Goal: Task Accomplishment & Management: Complete application form

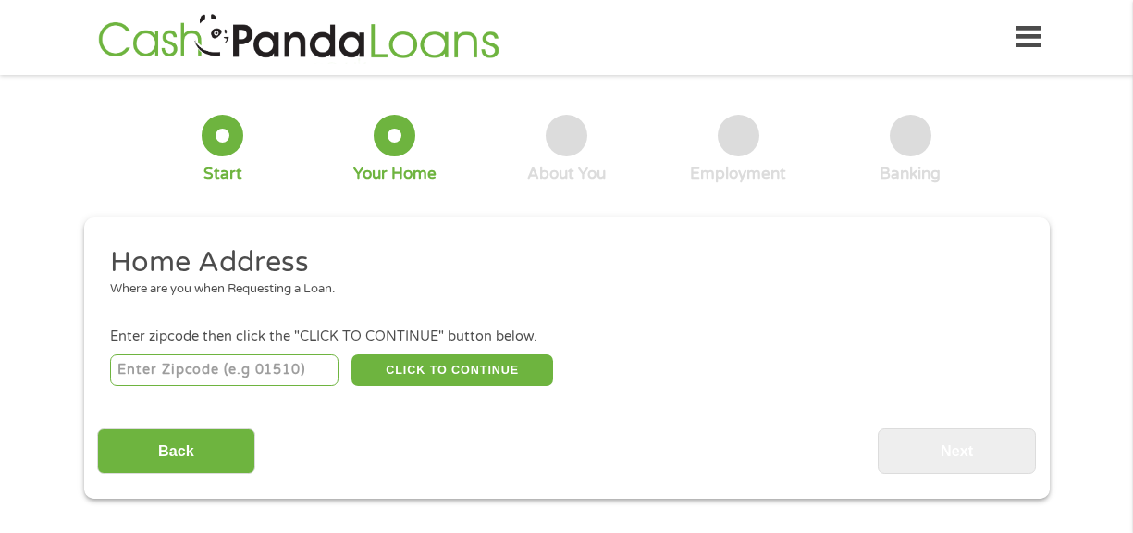
click at [205, 358] on input "number" at bounding box center [224, 369] width 229 height 31
type input "90706"
select select "[US_STATE]"
click at [549, 474] on div "This field is hidden when viewing the form gclid Cj0KCQjwovPGBhDxARIsAFhgkwQL50…" at bounding box center [567, 357] width 966 height 281
click at [475, 372] on button "CLICK TO CONTINUE" at bounding box center [453, 369] width 202 height 31
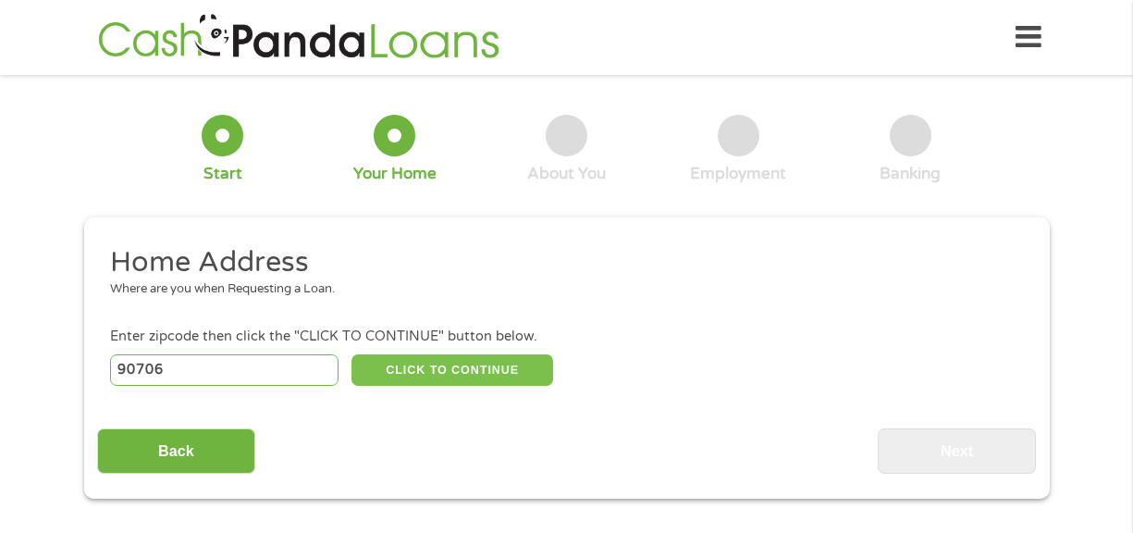
type input "90706"
type input "Bellflower"
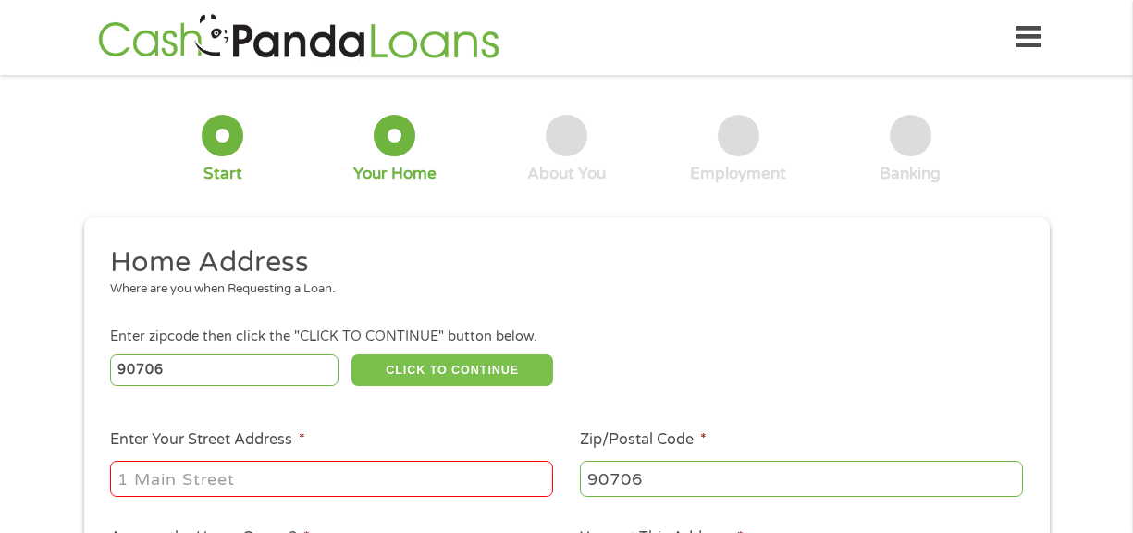
scroll to position [185, 0]
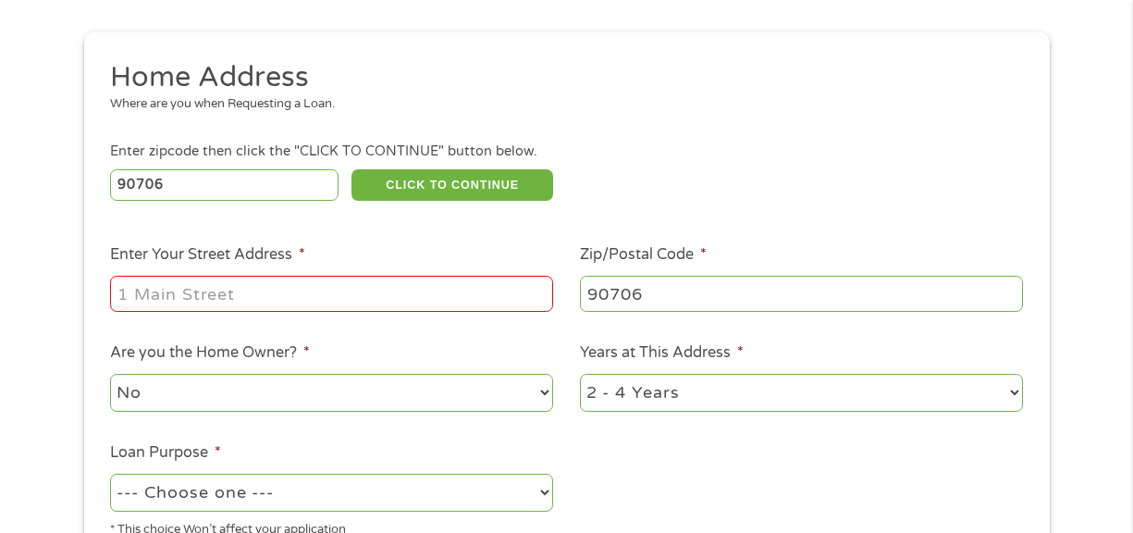
click at [216, 281] on input "Enter Your Street Address *" at bounding box center [331, 293] width 443 height 35
type input "[STREET_ADDRESS]"
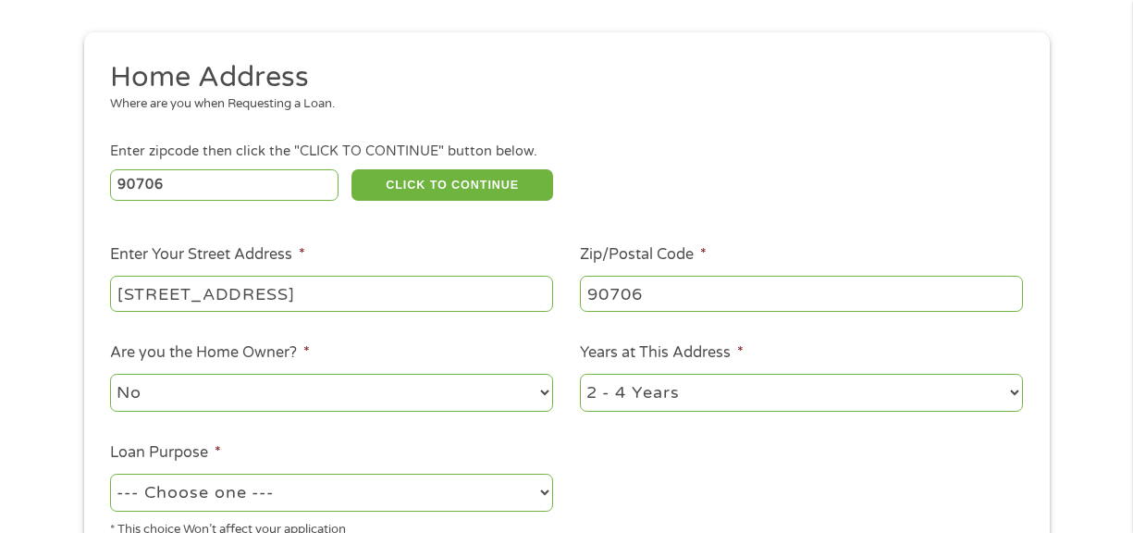
click at [429, 401] on select "No Yes" at bounding box center [331, 393] width 443 height 38
click at [110, 374] on select "No Yes" at bounding box center [331, 393] width 443 height 38
click at [661, 389] on select "1 Year or less 1 - 2 Years 2 - 4 Years Over 4 Years" at bounding box center [801, 393] width 443 height 38
select select "12months"
click at [580, 374] on select "1 Year or less 1 - 2 Years 2 - 4 Years Over 4 Years" at bounding box center [801, 393] width 443 height 38
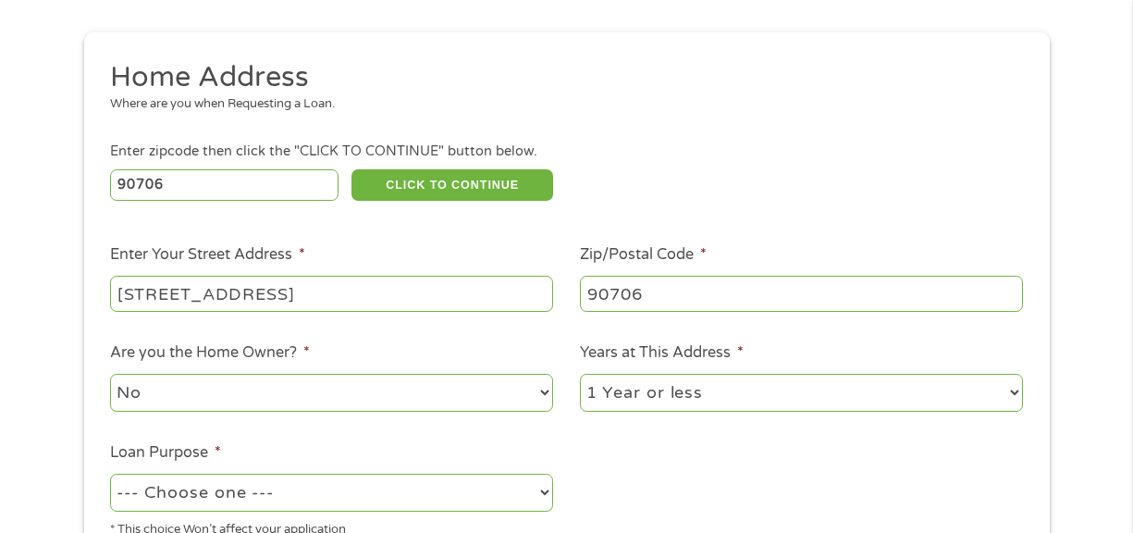
scroll to position [370, 0]
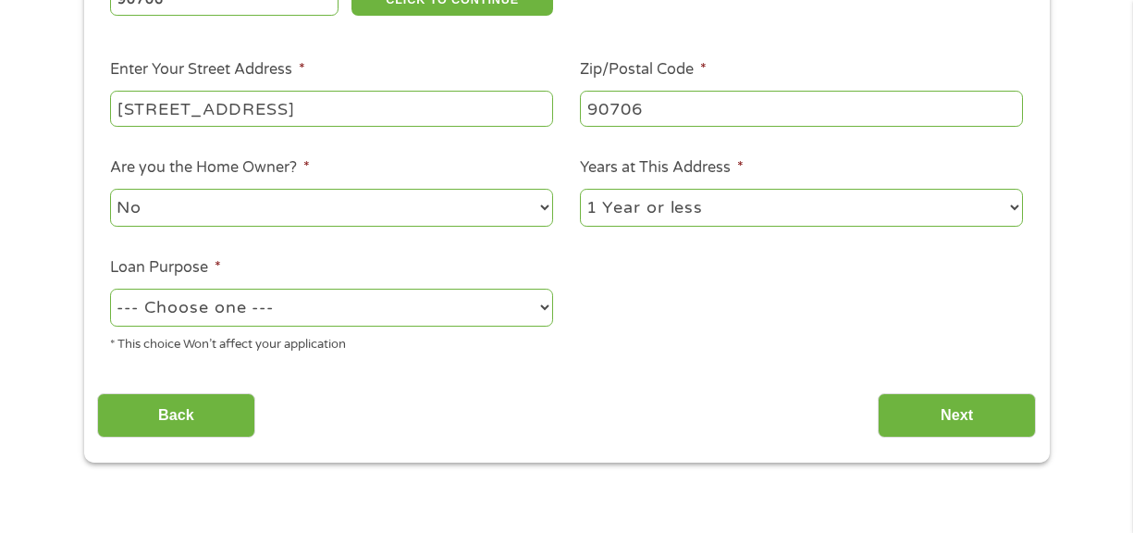
click at [370, 311] on select "--- Choose one --- Pay Bills Debt Consolidation Home Improvement Major Purchase…" at bounding box center [331, 308] width 443 height 38
select select "paybills"
click at [110, 289] on select "--- Choose one --- Pay Bills Debt Consolidation Home Improvement Major Purchase…" at bounding box center [331, 308] width 443 height 38
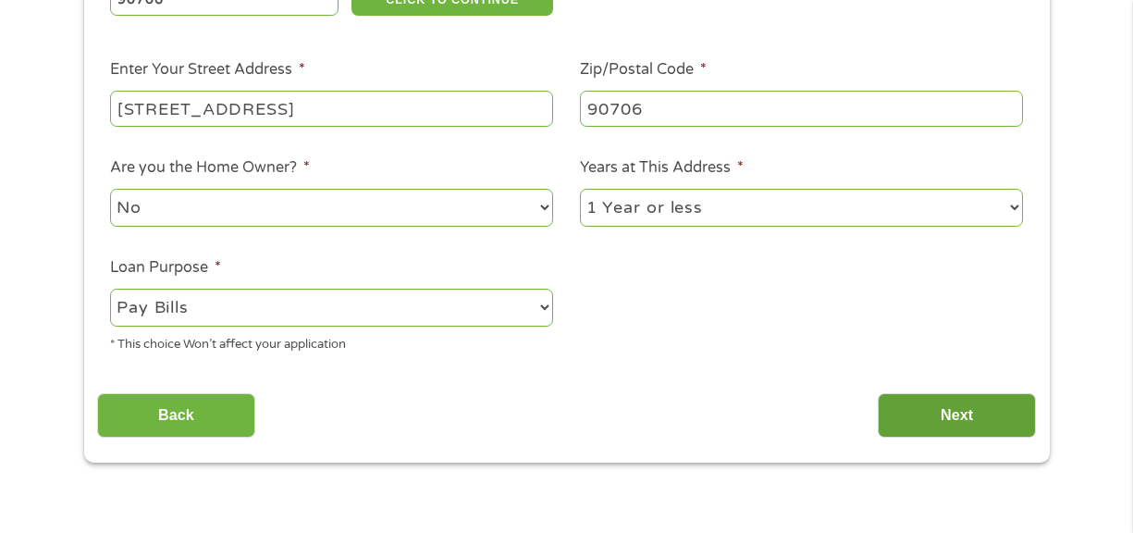
click at [1019, 419] on input "Next" at bounding box center [957, 415] width 158 height 45
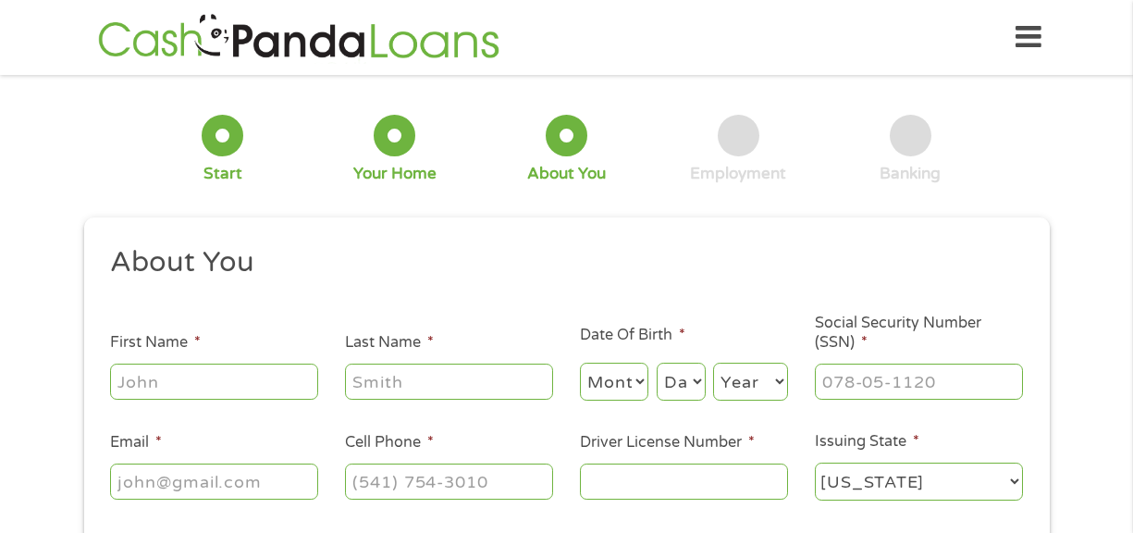
scroll to position [185, 0]
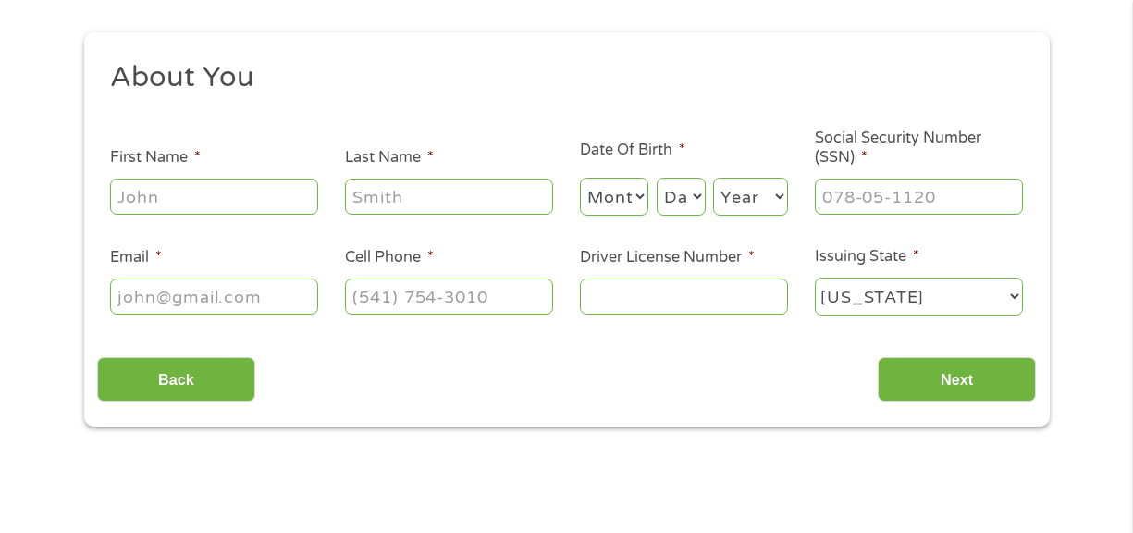
drag, startPoint x: 213, startPoint y: 187, endPoint x: 209, endPoint y: 201, distance: 14.4
click at [213, 187] on input "First Name *" at bounding box center [214, 196] width 208 height 35
type input "[PERSON_NAME]"
type input "martiinez"
type input "[EMAIL_ADDRESS][DOMAIN_NAME]"
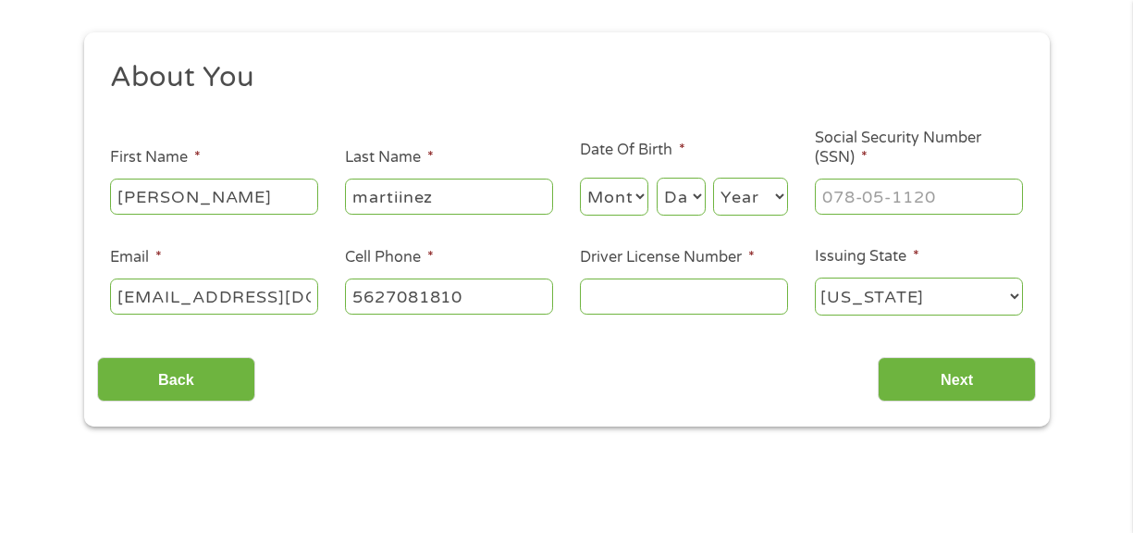
type input "[PHONE_NUMBER]"
click at [401, 196] on input "martiinez" at bounding box center [449, 196] width 208 height 35
type input "[PERSON_NAME]"
click at [409, 401] on div "Back Next" at bounding box center [566, 372] width 939 height 58
click at [636, 181] on select "Month 1 2 3 4 5 6 7 8 9 10 11 12" at bounding box center [614, 197] width 69 height 38
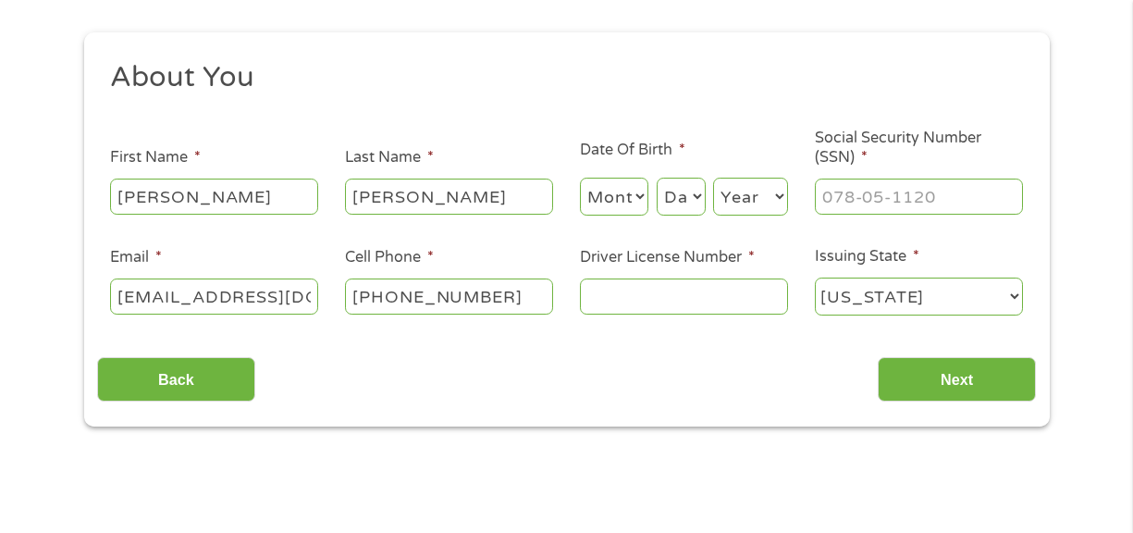
select select "7"
click at [580, 178] on select "Month 1 2 3 4 5 6 7 8 9 10 11 12" at bounding box center [614, 197] width 69 height 38
click at [685, 187] on select "Day 1 2 3 4 5 6 7 8 9 10 11 12 13 14 15 16 17 18 19 20 21 22 23 24 25 26 27 28 …" at bounding box center [681, 197] width 49 height 38
select select "19"
click at [657, 178] on select "Day 1 2 3 4 5 6 7 8 9 10 11 12 13 14 15 16 17 18 19 20 21 22 23 24 25 26 27 28 …" at bounding box center [681, 197] width 49 height 38
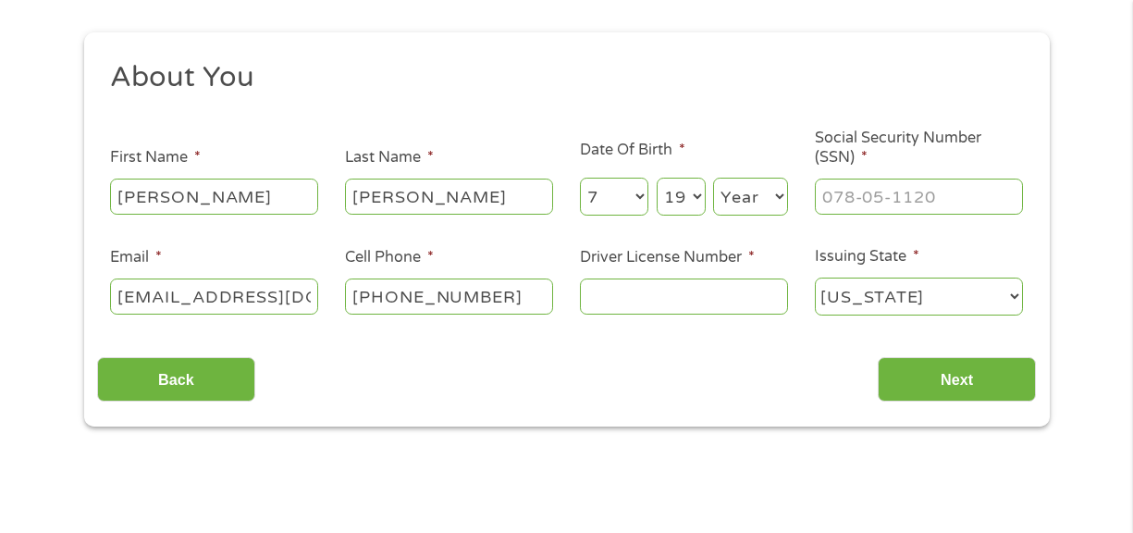
click at [748, 190] on select "Year [DATE] 2006 2005 2004 2003 2002 2001 2000 1999 1998 1997 1996 1995 1994 19…" at bounding box center [750, 197] width 75 height 38
select select "1992"
click at [713, 178] on select "Year [DATE] 2006 2005 2004 2003 2002 2001 2000 1999 1998 1997 1996 1995 1994 19…" at bounding box center [750, 197] width 75 height 38
click at [930, 187] on input "___-__-____" at bounding box center [919, 196] width 208 height 35
type input "617-60-7069"
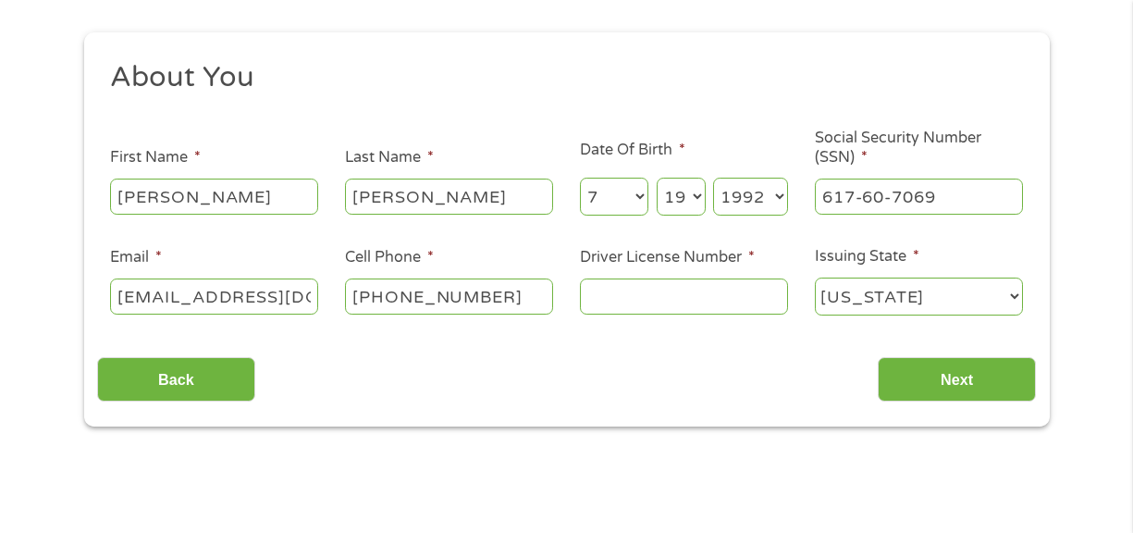
click at [172, 299] on input "[EMAIL_ADDRESS][DOMAIN_NAME]" at bounding box center [214, 295] width 208 height 35
type input "[EMAIL_ADDRESS][DOMAIN_NAME]"
click at [651, 293] on input "Driver License Number *" at bounding box center [684, 295] width 208 height 35
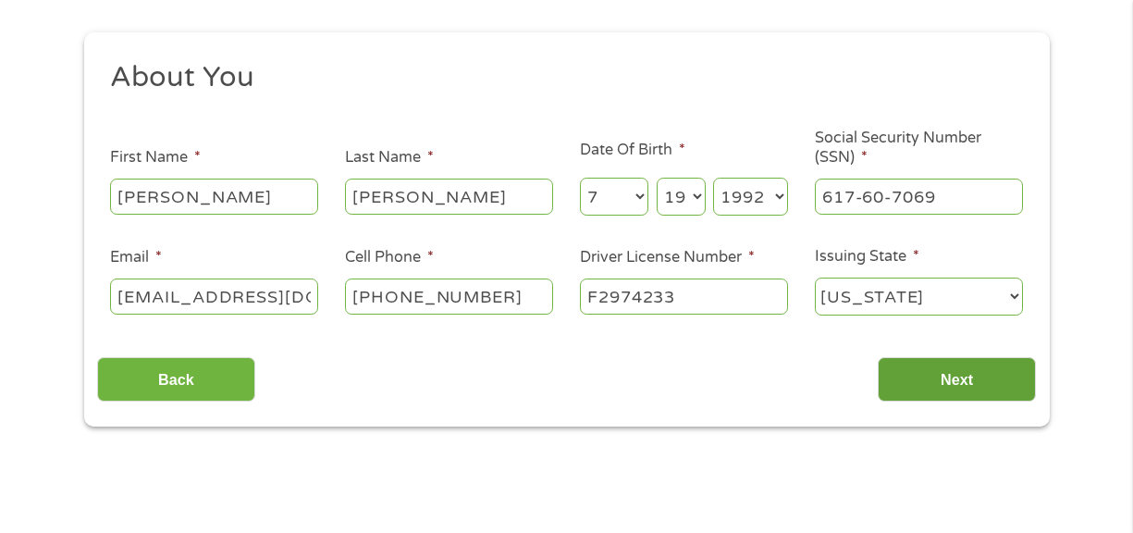
type input "F2974233"
click at [917, 385] on input "Next" at bounding box center [957, 379] width 158 height 45
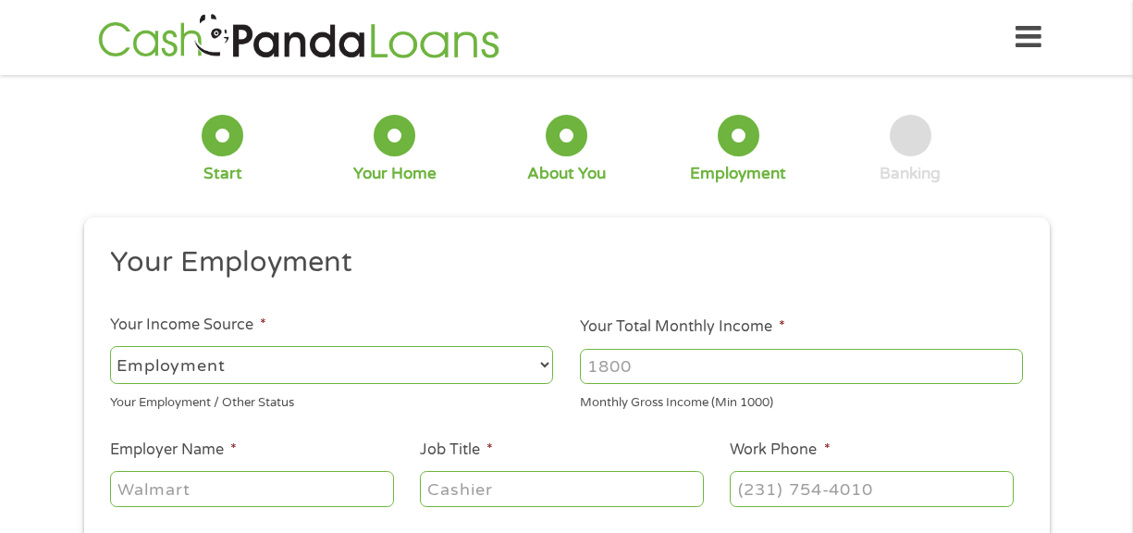
click at [218, 365] on select "--- Choose one --- Employment [DEMOGRAPHIC_DATA] Benefits" at bounding box center [331, 365] width 443 height 38
click at [110, 346] on select "--- Choose one --- Employment [DEMOGRAPHIC_DATA] Benefits" at bounding box center [331, 365] width 443 height 38
click at [709, 374] on input "Your Total Monthly Income *" at bounding box center [801, 366] width 443 height 35
click at [645, 355] on input "Your Total Monthly Income *" at bounding box center [801, 366] width 443 height 35
type input "2600"
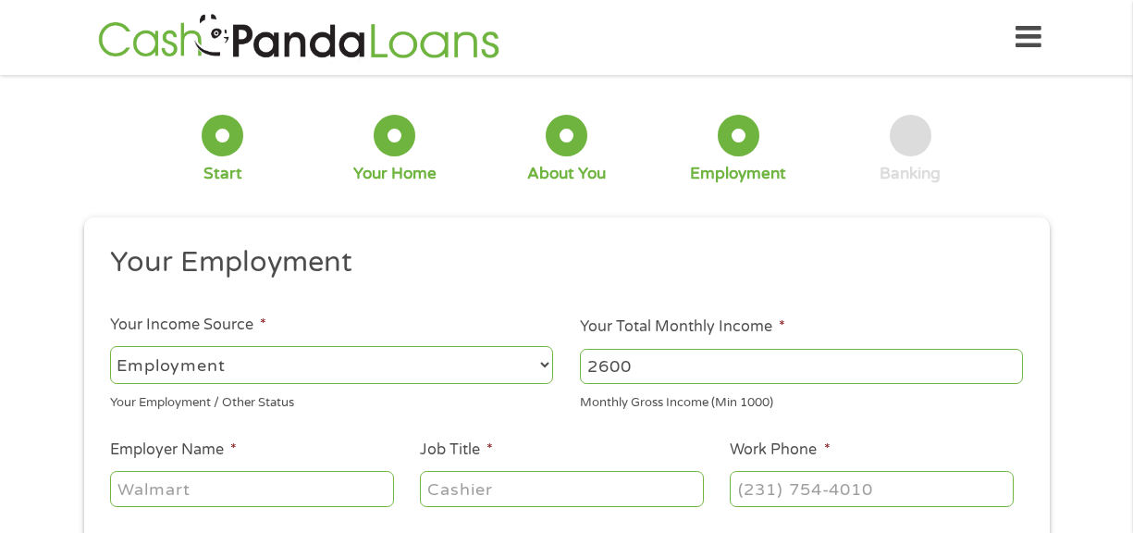
scroll to position [185, 0]
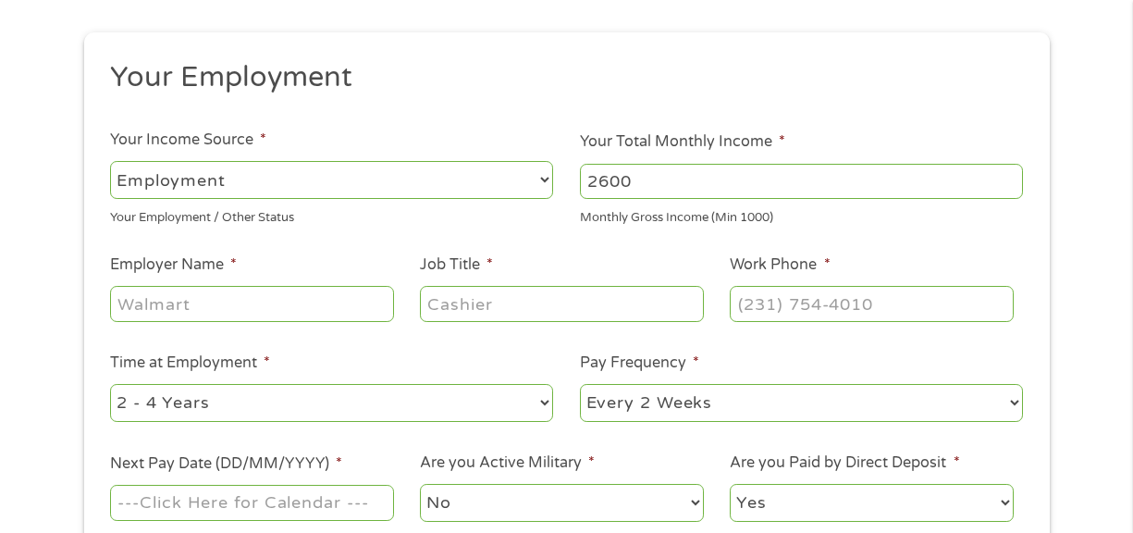
click at [149, 316] on input "Employer Name *" at bounding box center [251, 303] width 283 height 35
type input "[GEOGRAPHIC_DATA]"
click at [457, 293] on input "Job Title *" at bounding box center [561, 303] width 283 height 35
type input "call center agent"
click at [843, 311] on input "(___) ___-____" at bounding box center [871, 303] width 283 height 35
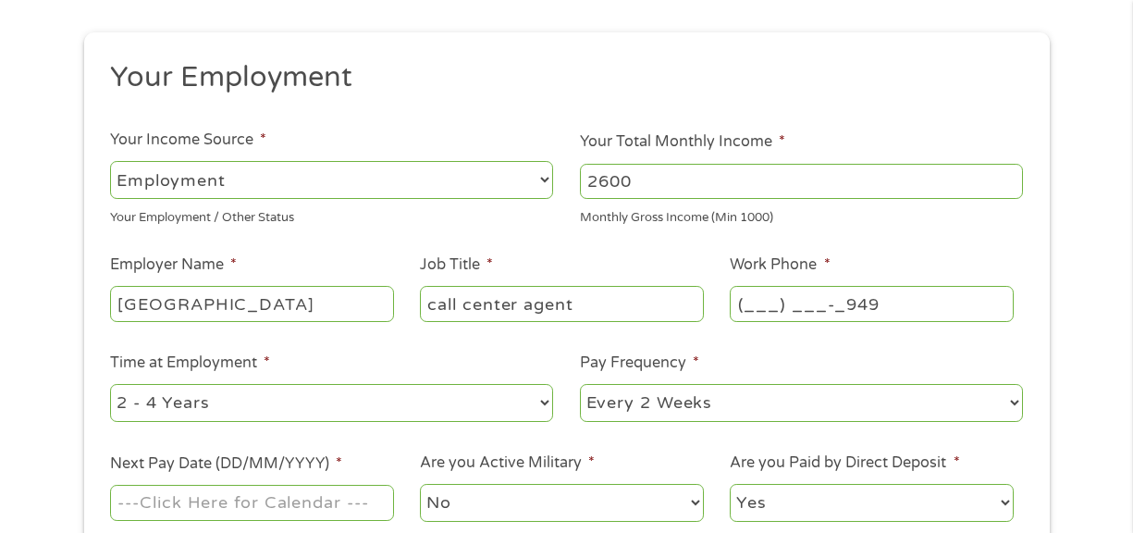
drag, startPoint x: 875, startPoint y: 294, endPoint x: 635, endPoint y: 315, distance: 241.4
click at [635, 315] on ul "Your Employment Your Income Source * --- Choose one --- Employment [DEMOGRAPHIC…" at bounding box center [566, 298] width 939 height 479
type input "[PHONE_NUMBER]"
click at [275, 408] on select "--- Choose one --- 1 Year or less 1 - 2 Years 2 - 4 Years Over 4 Years" at bounding box center [331, 403] width 443 height 38
select select "60months"
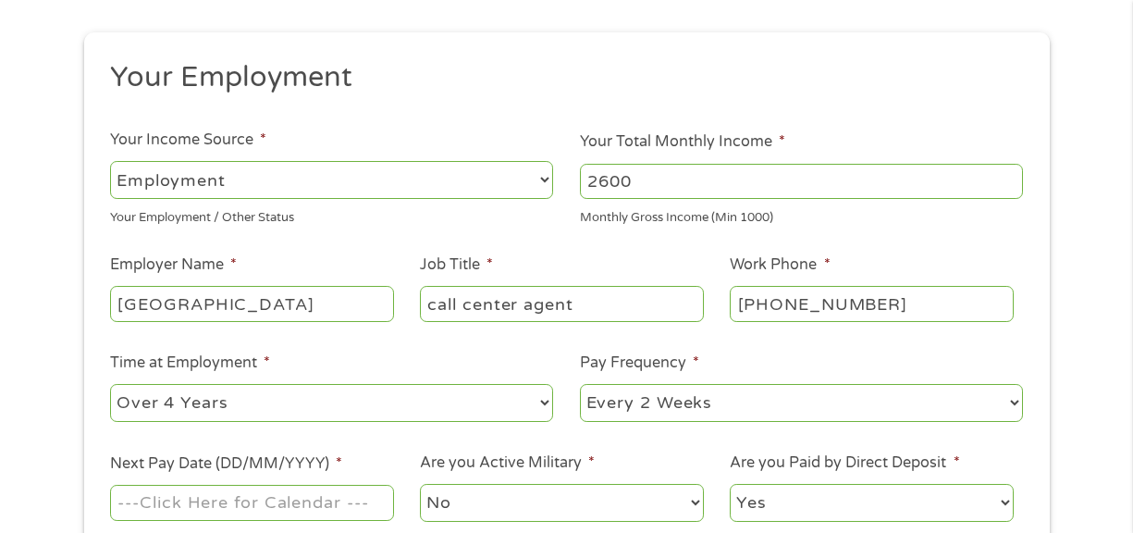
click at [110, 384] on select "--- Choose one --- 1 Year or less 1 - 2 Years 2 - 4 Years Over 4 Years" at bounding box center [331, 403] width 443 height 38
click at [649, 407] on select "--- Choose one --- Every 2 Weeks Every Week Monthly Semi-Monthly" at bounding box center [801, 403] width 443 height 38
click at [580, 384] on select "--- Choose one --- Every 2 Weeks Every Week Monthly Semi-Monthly" at bounding box center [801, 403] width 443 height 38
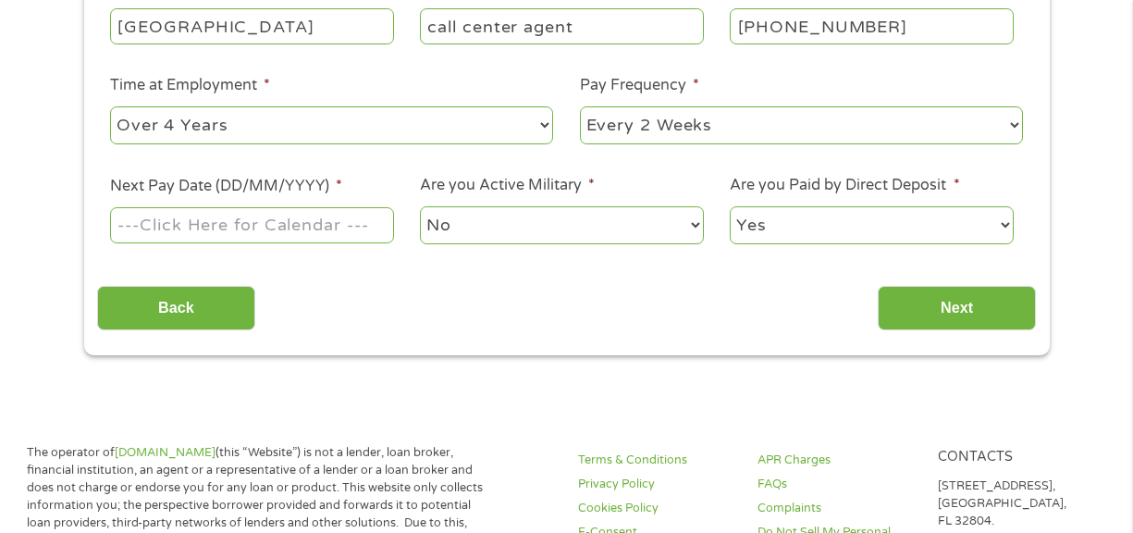
click at [252, 216] on input "Next Pay Date (DD/MM/YYYY) *" at bounding box center [251, 224] width 283 height 35
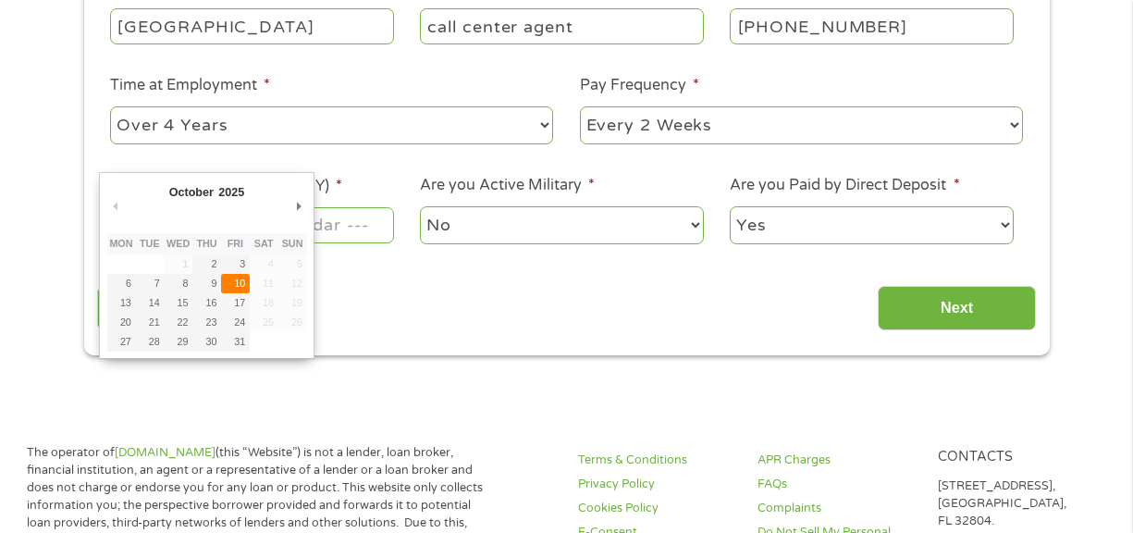
type input "[DATE]"
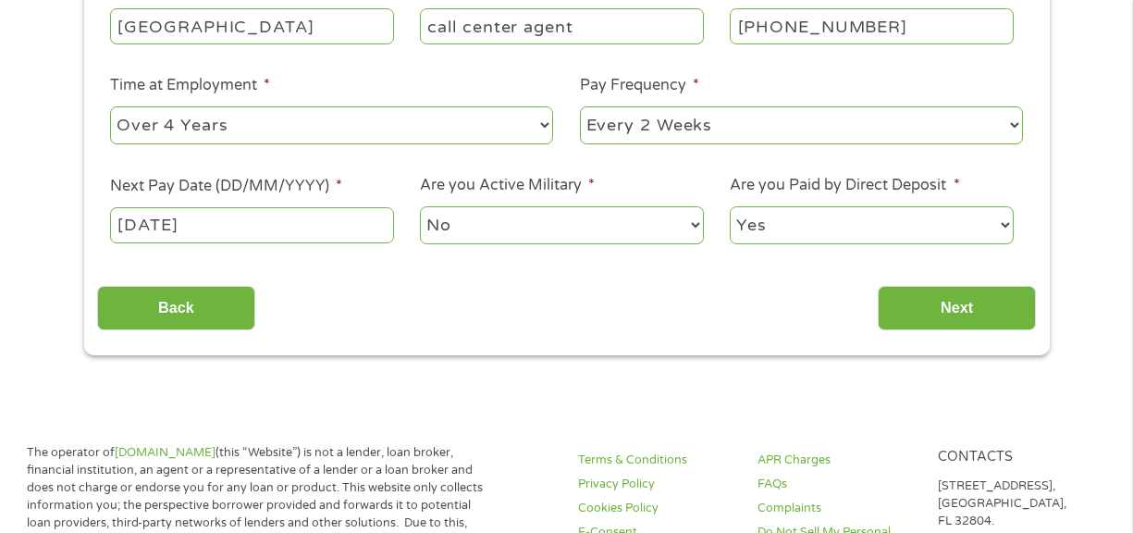
click at [500, 225] on select "No Yes" at bounding box center [561, 225] width 283 height 38
click at [420, 206] on select "No Yes" at bounding box center [561, 225] width 283 height 38
click at [986, 314] on input "Next" at bounding box center [957, 308] width 158 height 45
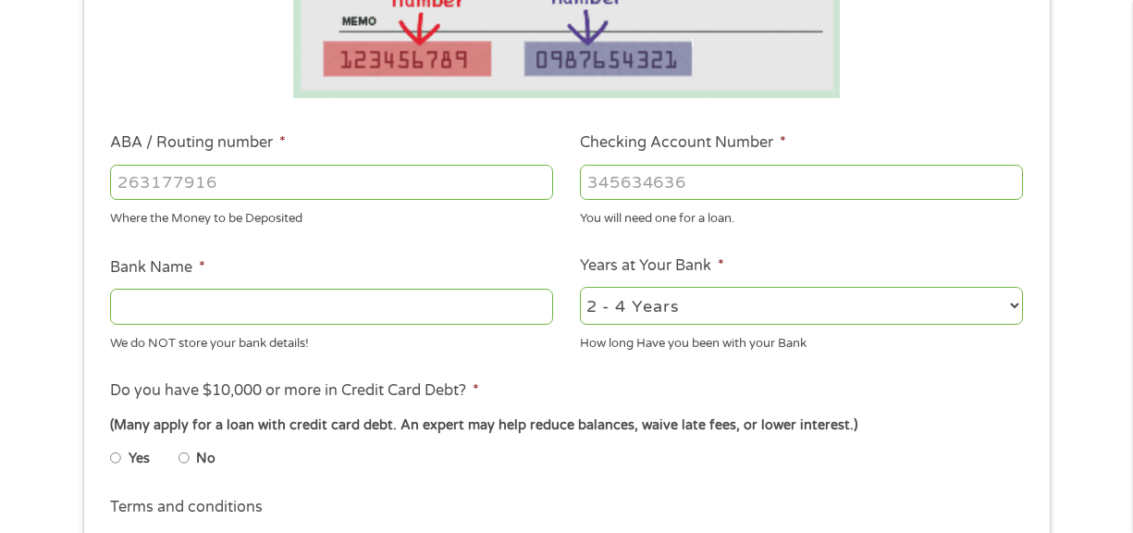
scroll to position [555, 0]
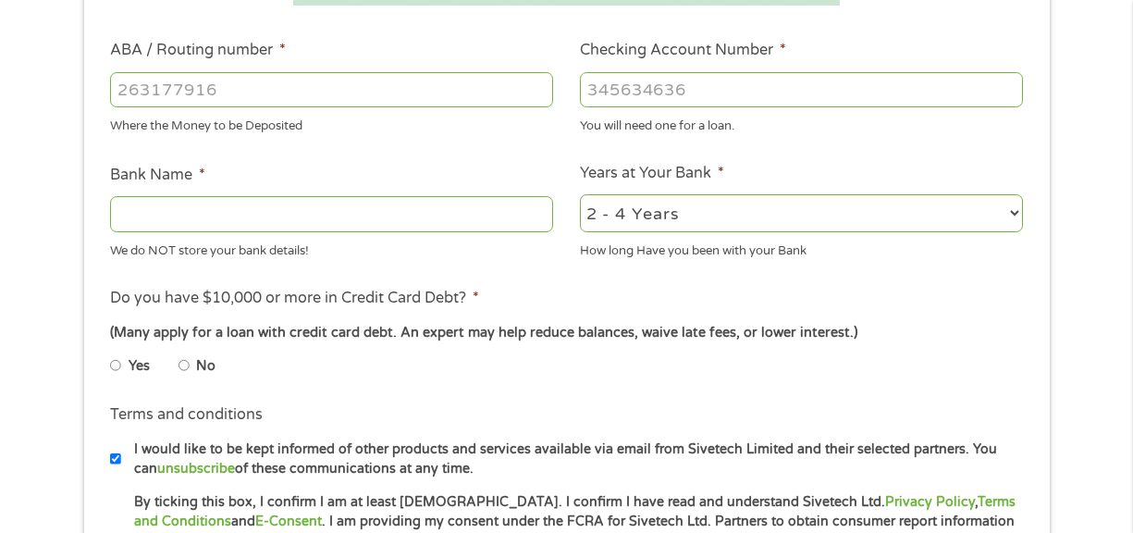
click at [204, 87] on input "ABA / Routing number *" at bounding box center [331, 89] width 443 height 35
type input "322282001"
type input "SCHOOLSFIRST FEDERAL CREDIT UNION"
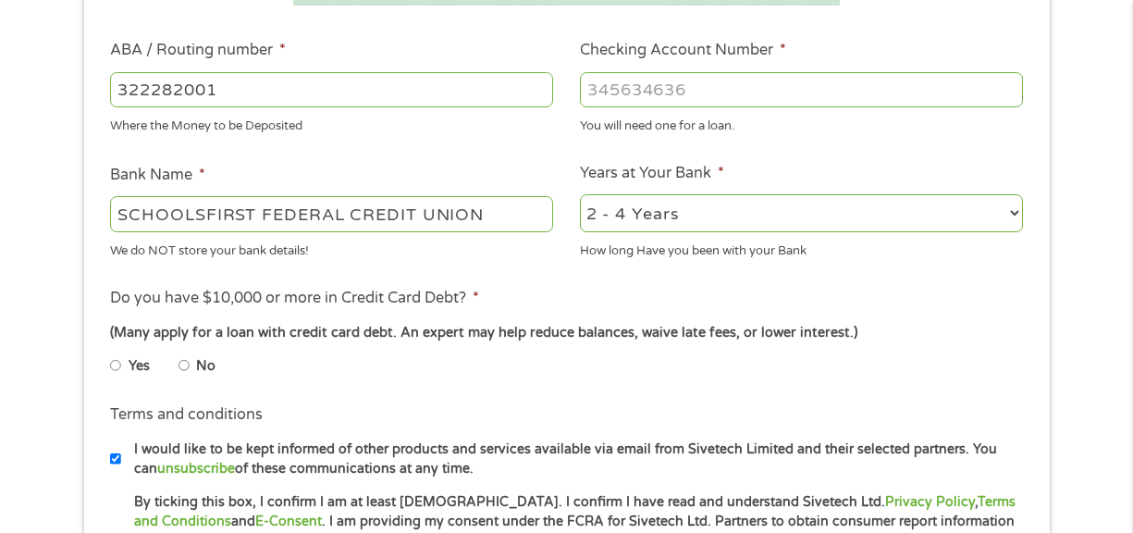
type input "322282001"
click at [757, 95] on input "Checking Account Number *" at bounding box center [801, 89] width 443 height 35
type input "402122198704"
click at [752, 201] on select "2 - 4 Years 6 - 12 Months 1 - 2 Years Over 4 Years" at bounding box center [801, 213] width 443 height 38
click at [580, 194] on select "2 - 4 Years 6 - 12 Months 1 - 2 Years Over 4 Years" at bounding box center [801, 213] width 443 height 38
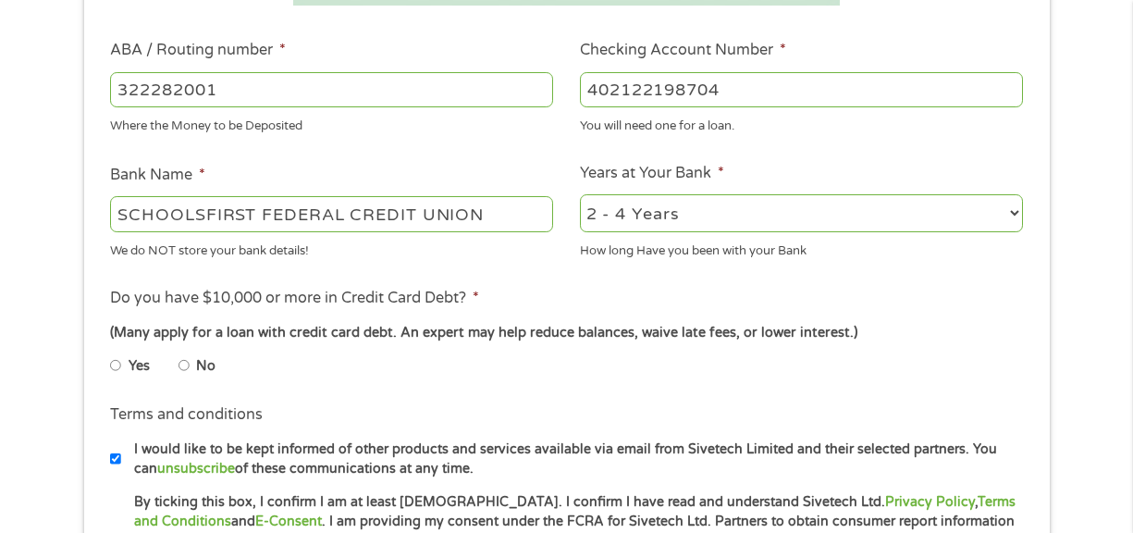
click at [624, 205] on select "2 - 4 Years 6 - 12 Months 1 - 2 Years Over 4 Years" at bounding box center [801, 213] width 443 height 38
click at [535, 122] on div "Where the Money to be Deposited" at bounding box center [331, 123] width 443 height 25
click at [179, 363] on input "No" at bounding box center [184, 366] width 11 height 30
radio input "true"
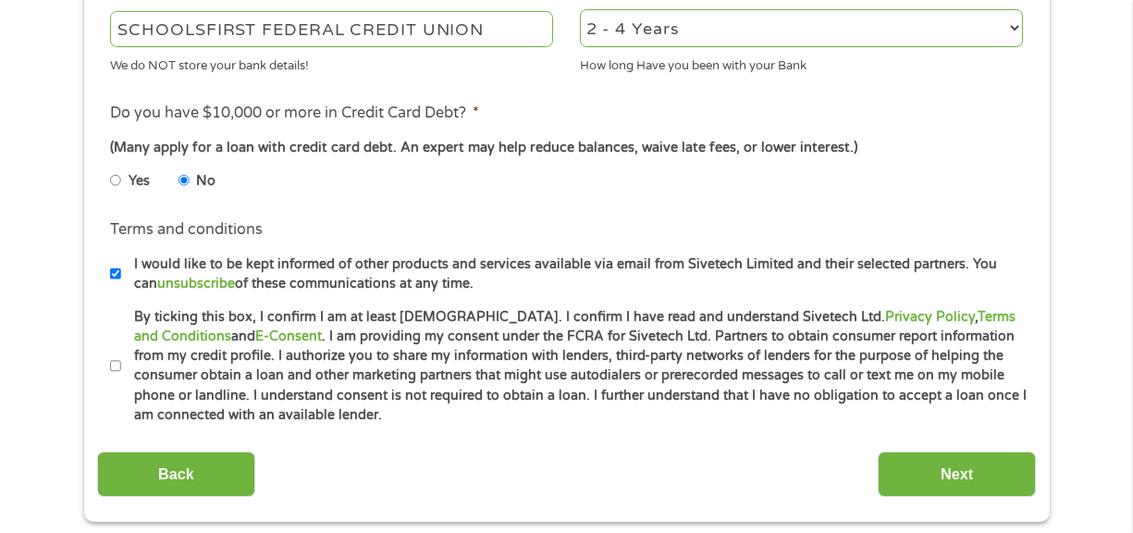
click at [129, 364] on label "By ticking this box, I confirm I am at least [DEMOGRAPHIC_DATA]. I confirm I ha…" at bounding box center [575, 366] width 908 height 118
click at [121, 364] on input "By ticking this box, I confirm I am at least [DEMOGRAPHIC_DATA]. I confirm I ha…" at bounding box center [115, 367] width 11 height 30
checkbox input "true"
click at [1007, 446] on div "Back Next" at bounding box center [566, 468] width 939 height 58
click at [1004, 458] on input "Next" at bounding box center [957, 473] width 158 height 45
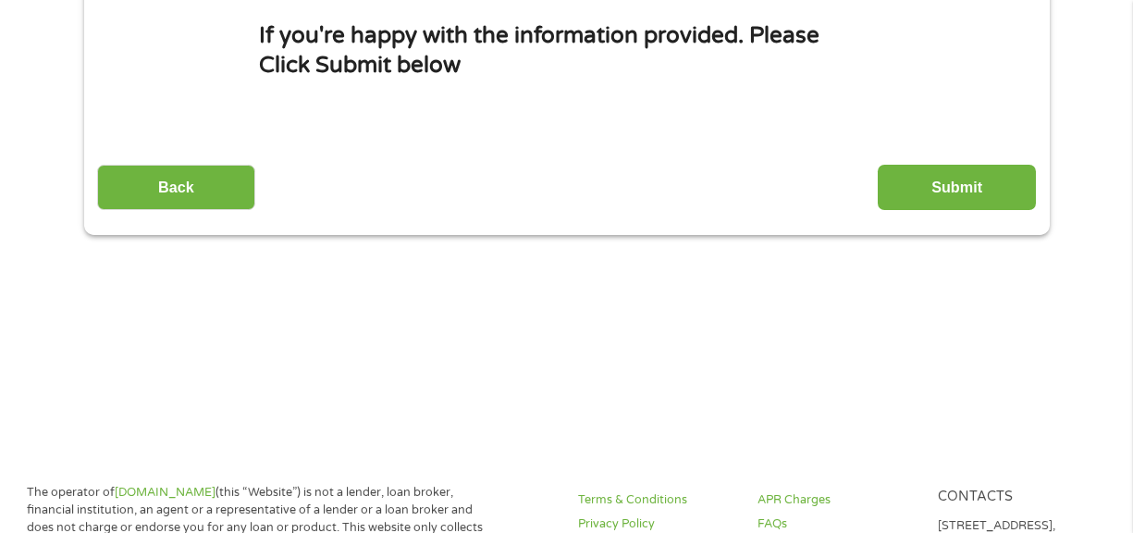
scroll to position [185, 0]
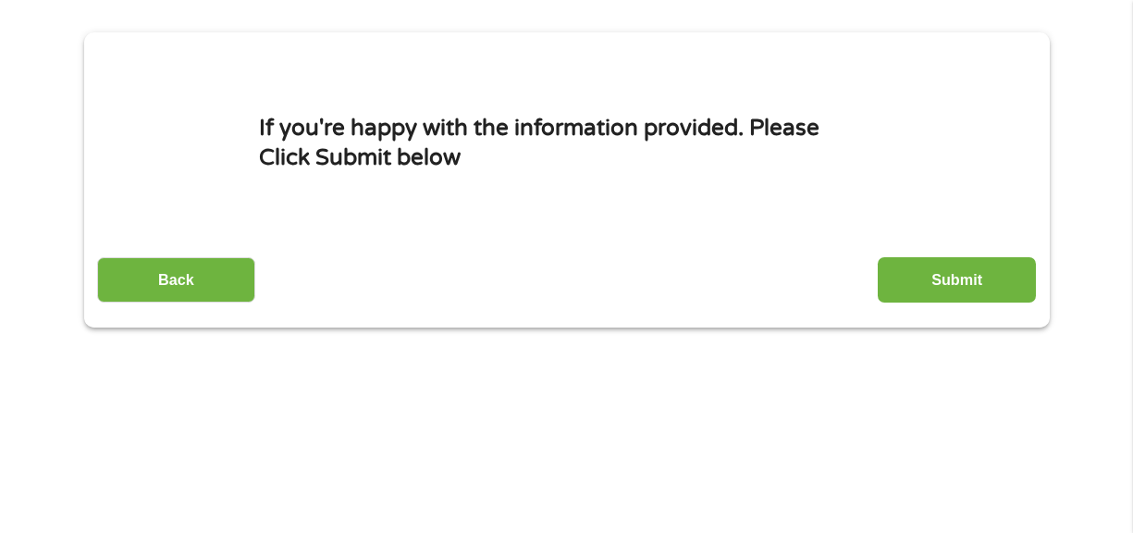
click at [1045, 279] on div "This field is hidden when viewing the form gclid Cj0KCQjwovPGBhDxARIsAFhgkwQL50…" at bounding box center [567, 179] width 966 height 295
click at [1000, 277] on input "Submit" at bounding box center [957, 279] width 158 height 45
